Goal: Check status: Check status

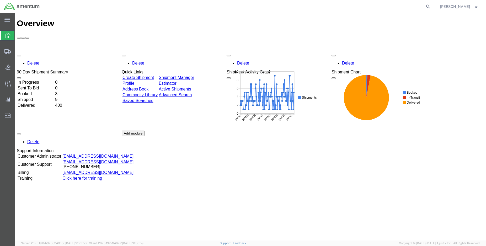
click at [34, 97] on td "Shipped" at bounding box center [35, 99] width 37 height 5
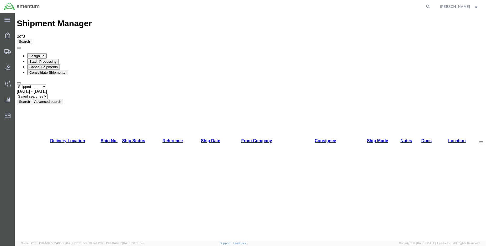
click at [32, 99] on button "Search" at bounding box center [24, 102] width 15 height 6
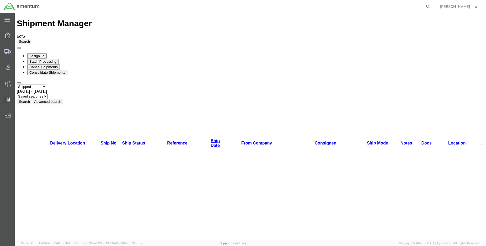
drag, startPoint x: 194, startPoint y: 50, endPoint x: 205, endPoint y: 50, distance: 11.8
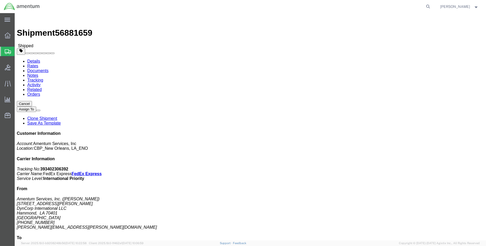
click link "Tracking"
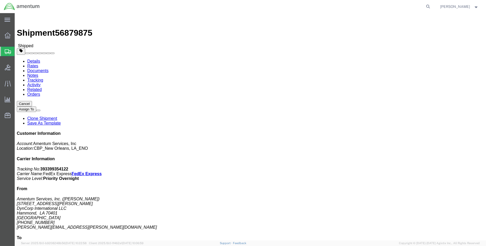
click link "Tracking"
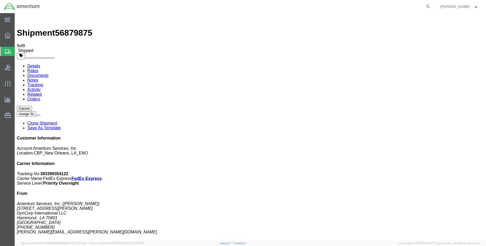
click at [21, 20] on img at bounding box center [20, 18] width 6 height 6
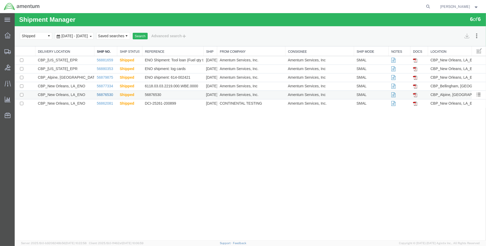
click at [107, 94] on link "56876530" at bounding box center [105, 94] width 16 height 4
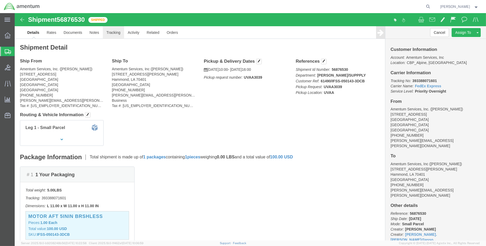
click link "Tracking"
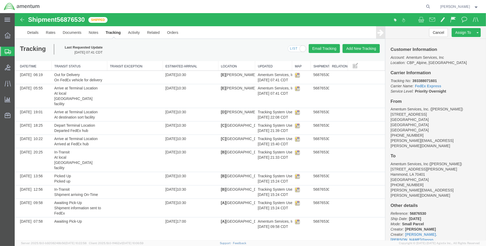
click at [10, 4] on img at bounding box center [22, 7] width 36 height 8
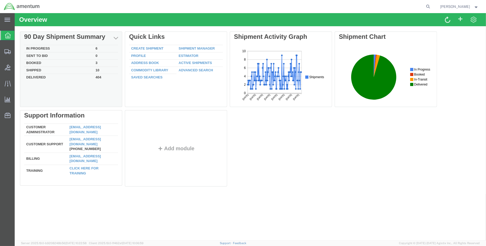
click at [36, 69] on td "Shipped" at bounding box center [58, 70] width 69 height 7
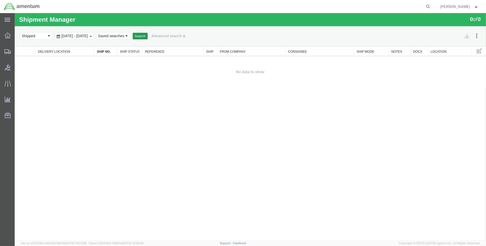
click at [148, 36] on button "Search" at bounding box center [140, 36] width 15 height 7
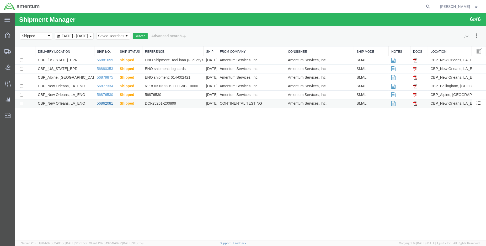
click at [104, 103] on link "56862081" at bounding box center [105, 103] width 16 height 4
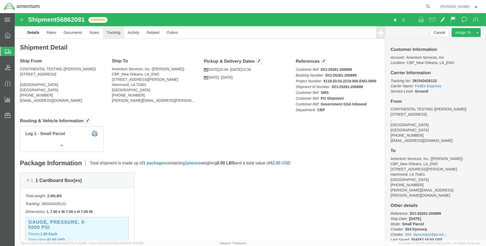
click link "Tracking"
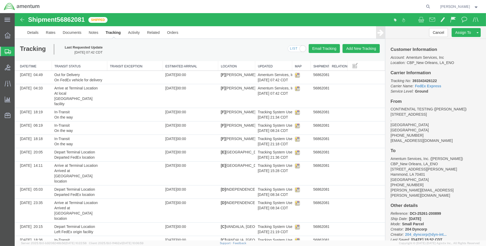
click at [14, 6] on img at bounding box center [22, 7] width 36 height 8
